Goal: Find specific page/section: Find specific page/section

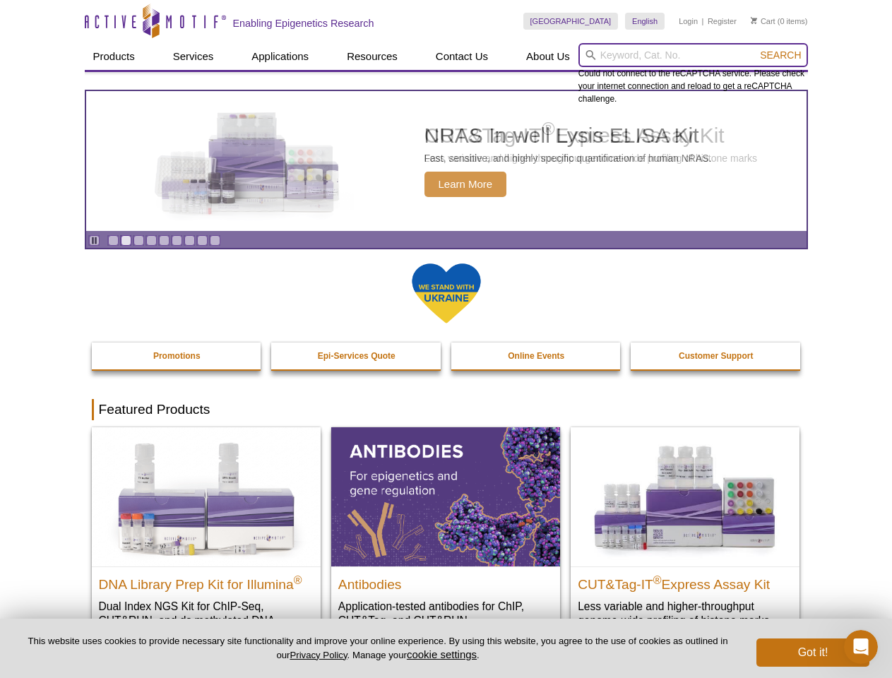
click at [693, 55] on input "search" at bounding box center [693, 55] width 230 height 24
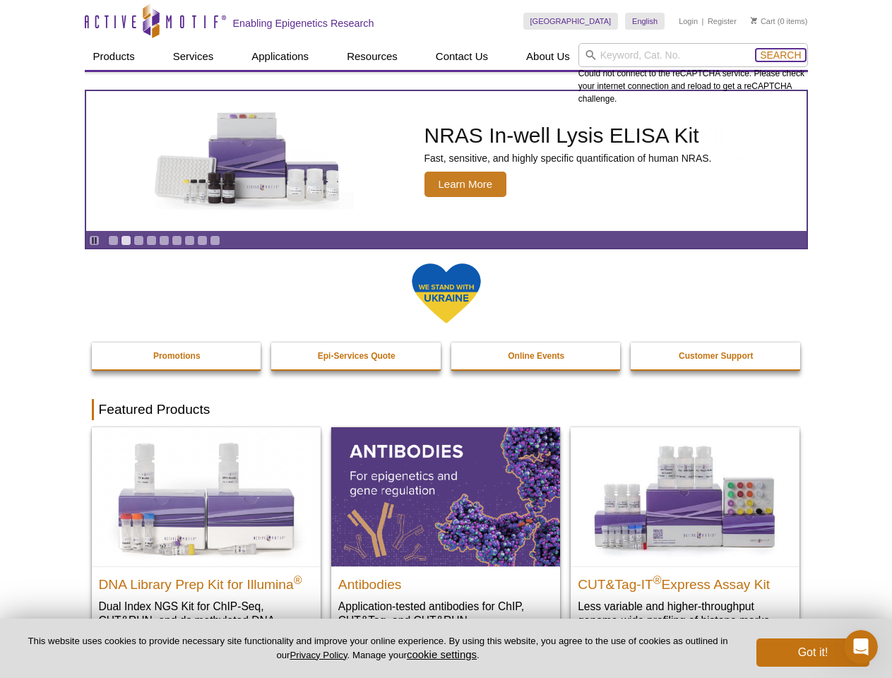
click at [781, 55] on span "Search" at bounding box center [780, 54] width 41 height 11
click at [94, 240] on icon "Pause" at bounding box center [94, 240] width 9 height 9
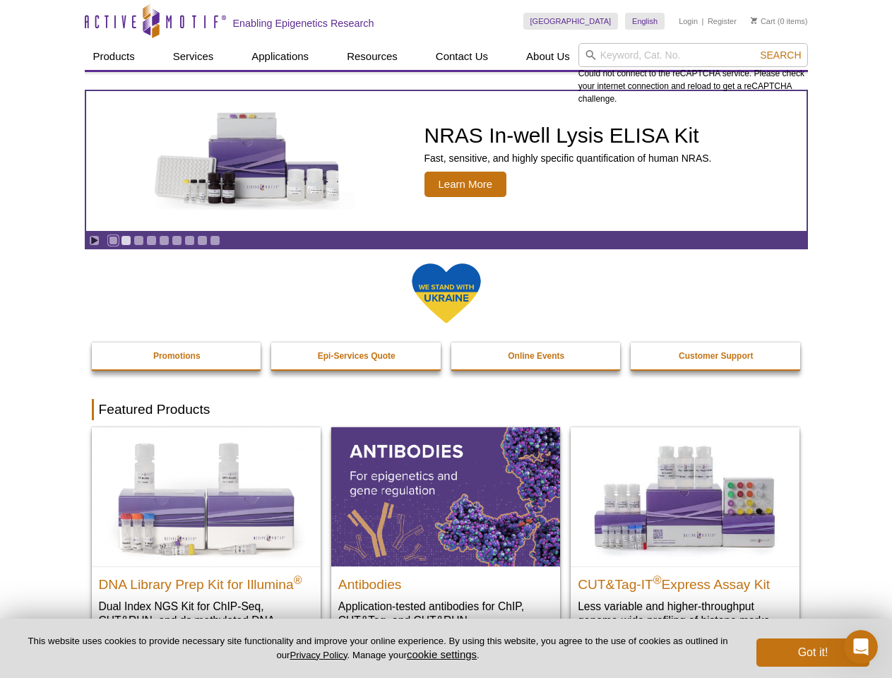
click at [113, 240] on link "Go to slide 1" at bounding box center [113, 240] width 11 height 11
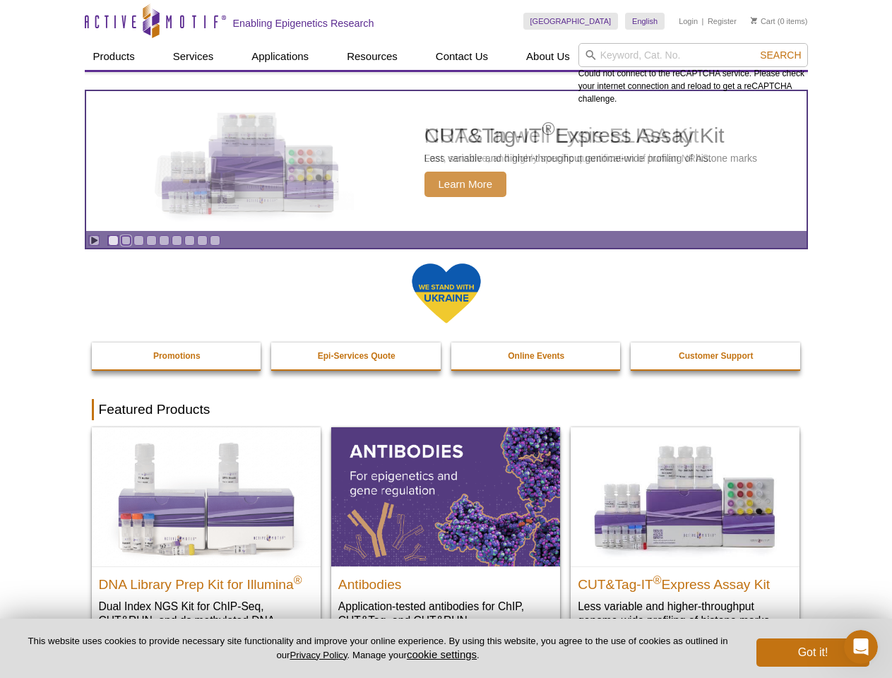
click at [126, 240] on link "Go to slide 2" at bounding box center [126, 240] width 11 height 11
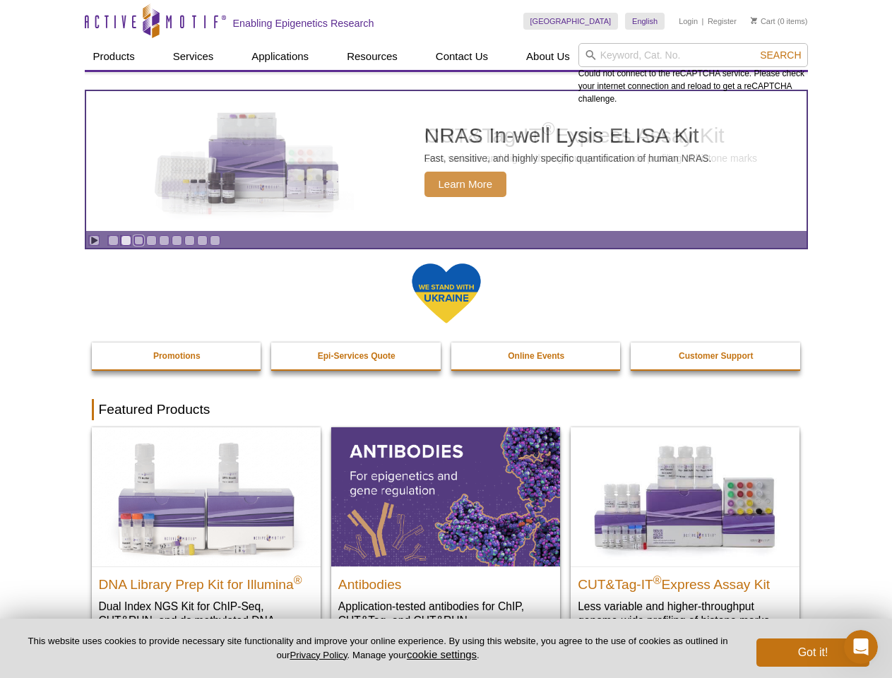
click at [138, 240] on link "Go to slide 3" at bounding box center [138, 240] width 11 height 11
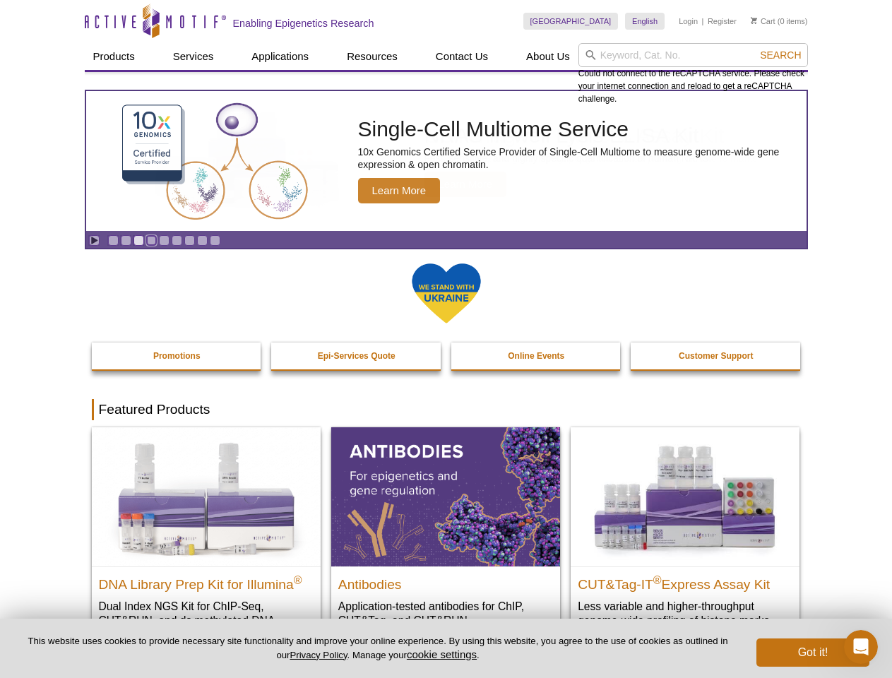
click at [151, 240] on link "Go to slide 4" at bounding box center [151, 240] width 11 height 11
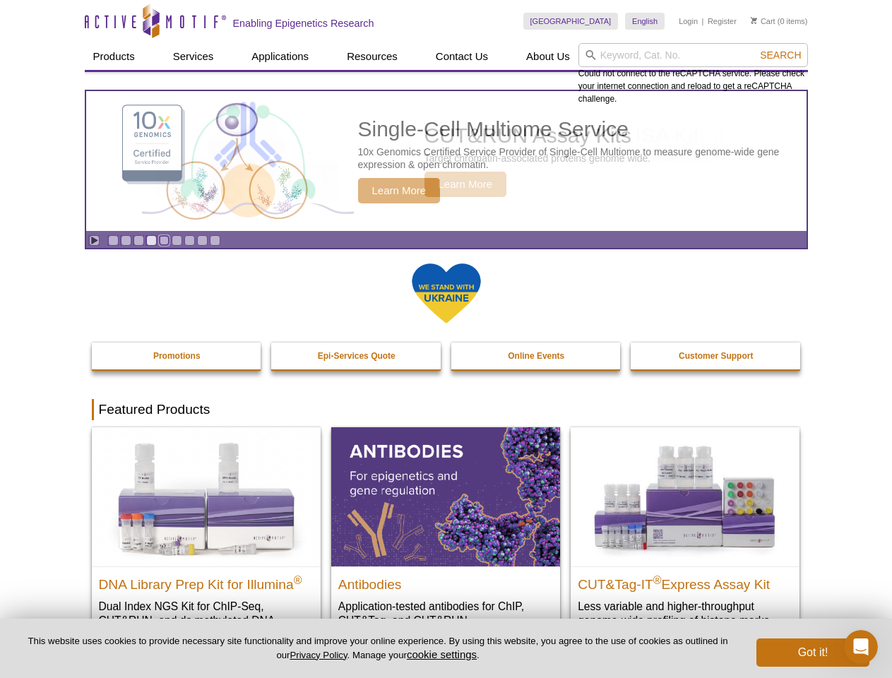
click at [164, 240] on link "Go to slide 5" at bounding box center [164, 240] width 11 height 11
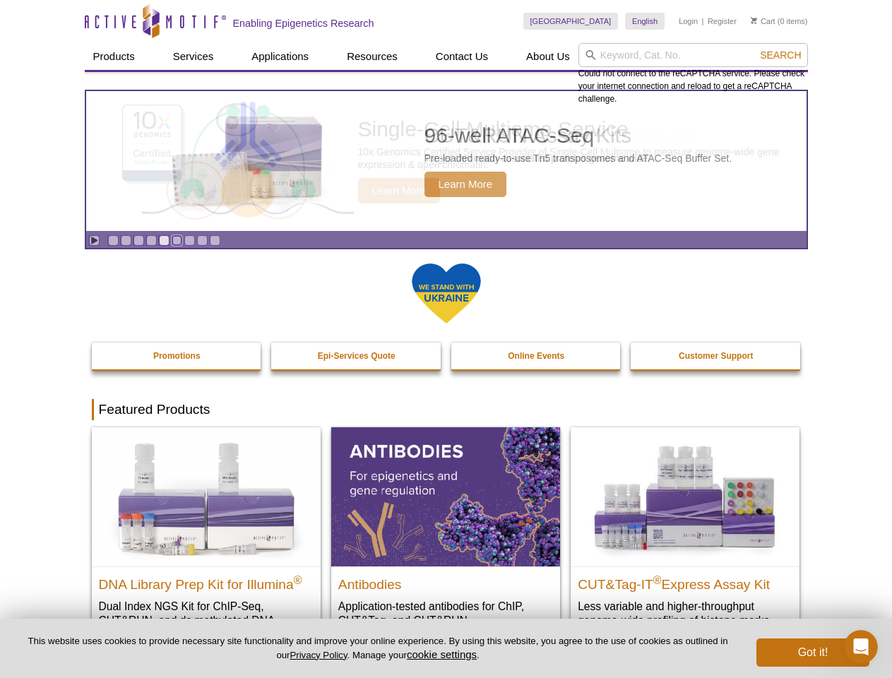
click at [177, 240] on link "Go to slide 6" at bounding box center [177, 240] width 11 height 11
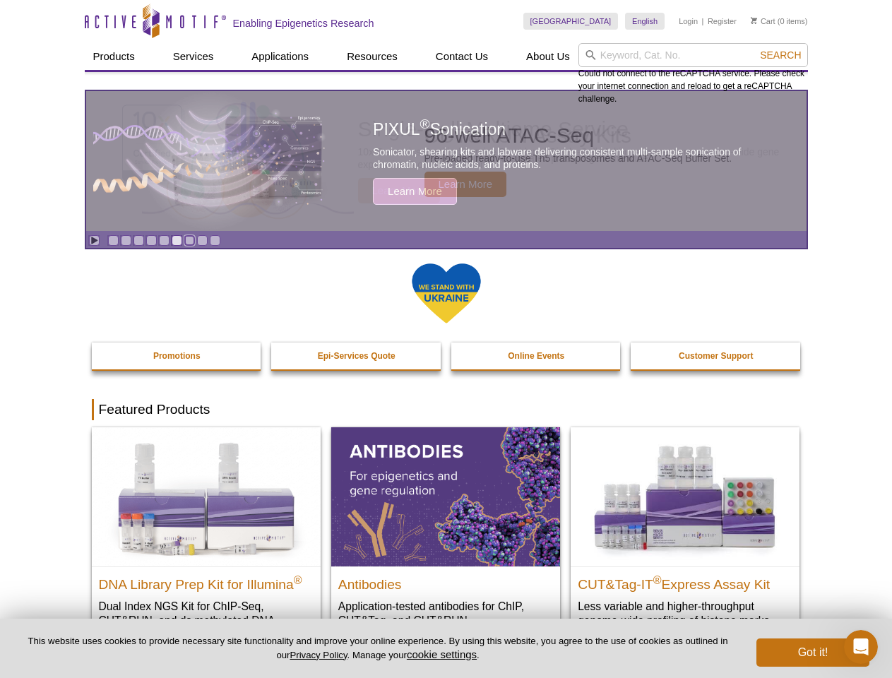
click at [189, 240] on link "Go to slide 7" at bounding box center [189, 240] width 11 height 11
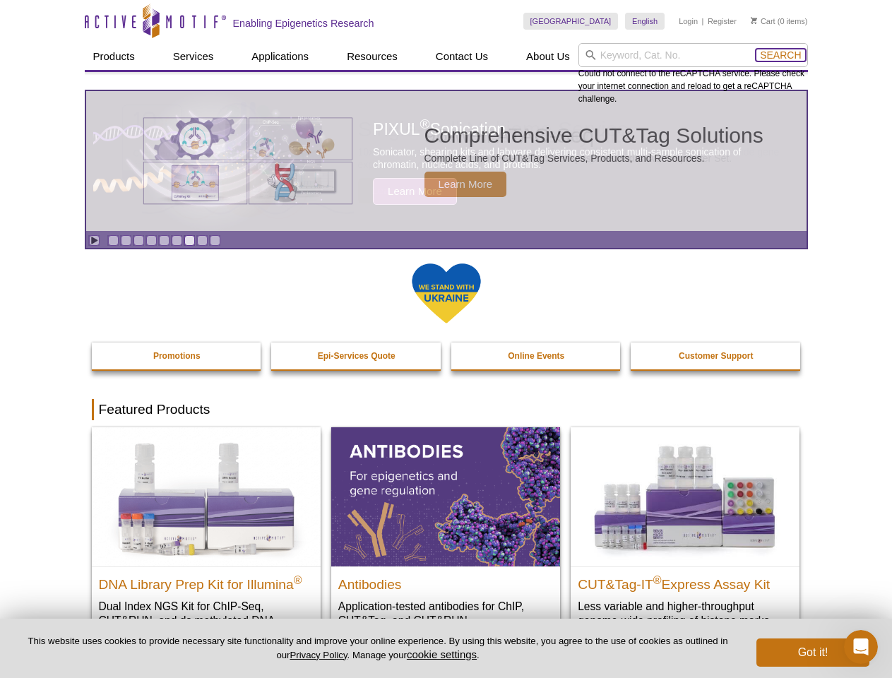
click at [781, 55] on span "Search" at bounding box center [780, 54] width 41 height 11
